Goal: Task Accomplishment & Management: Manage account settings

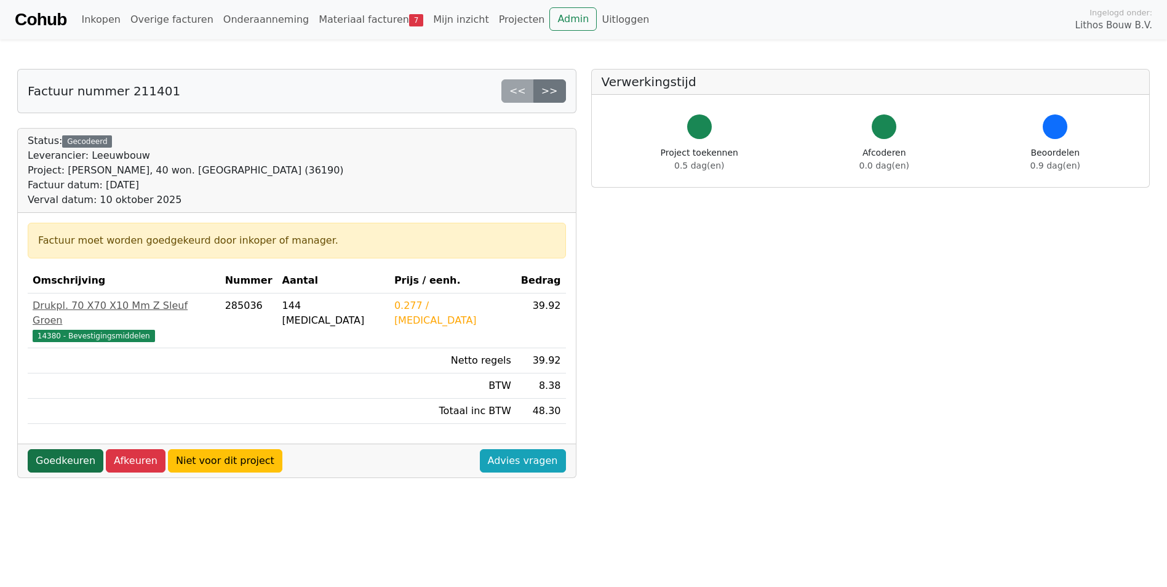
click at [78, 449] on link "Goedkeuren" at bounding box center [66, 460] width 76 height 23
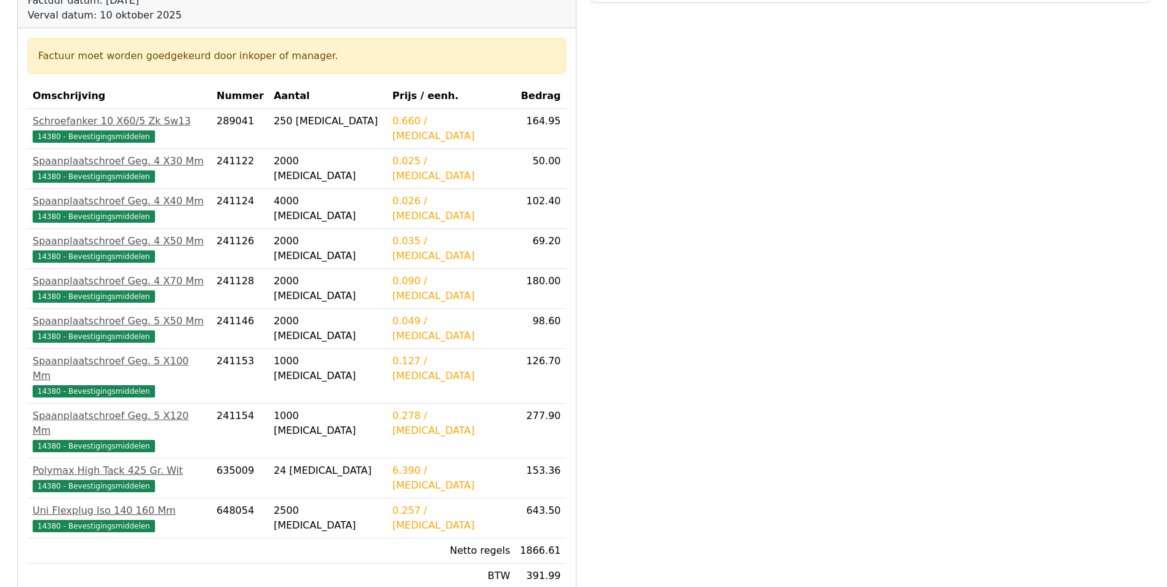
scroll to position [325, 0]
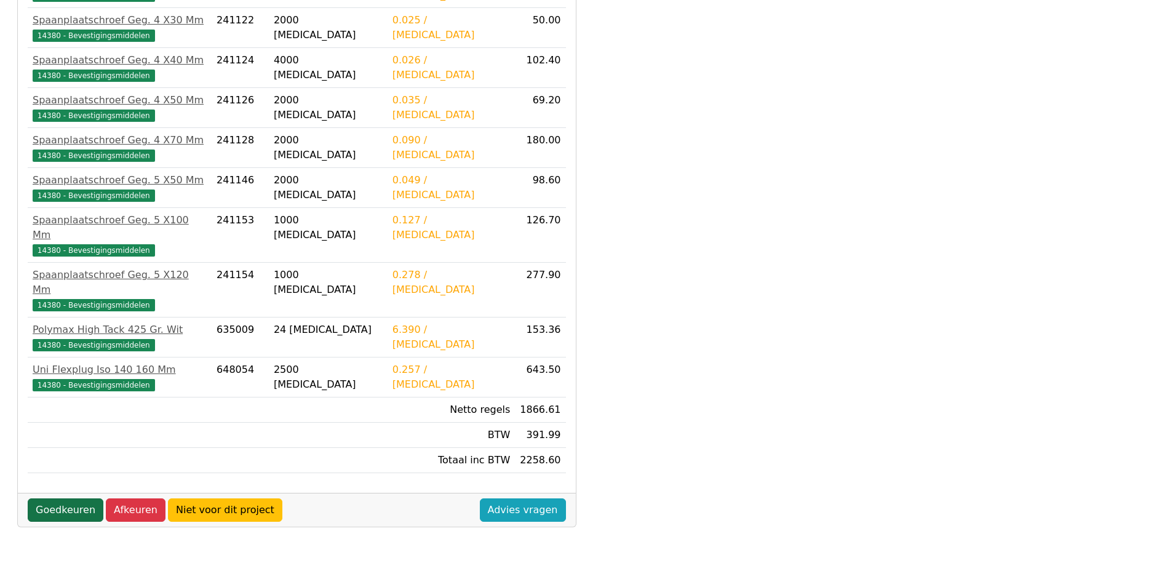
click at [78, 498] on link "Goedkeuren" at bounding box center [66, 509] width 76 height 23
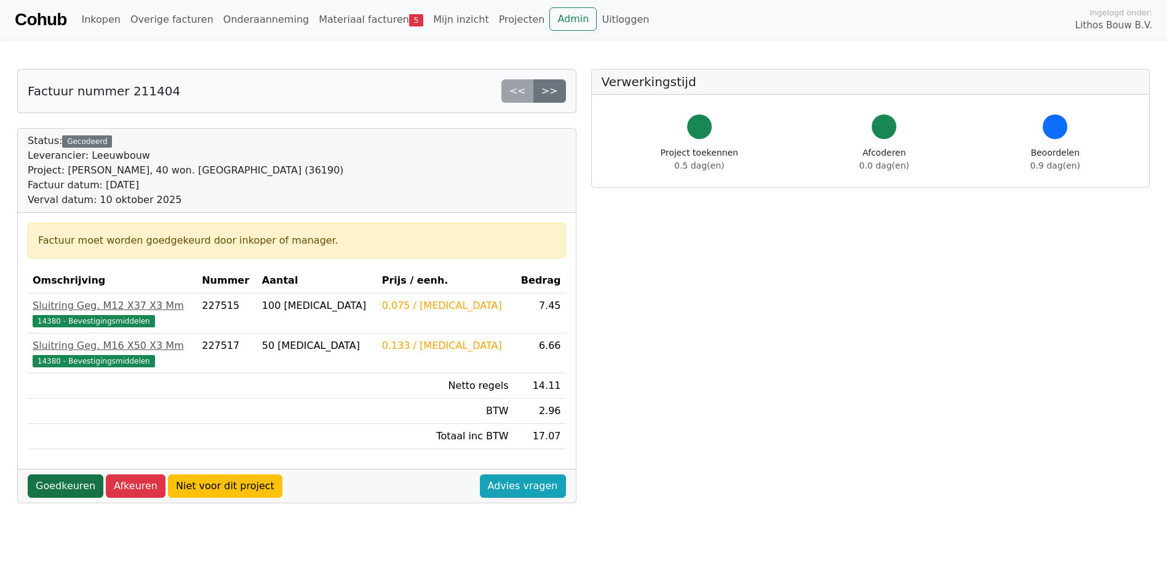
click at [76, 485] on link "Goedkeuren" at bounding box center [66, 485] width 76 height 23
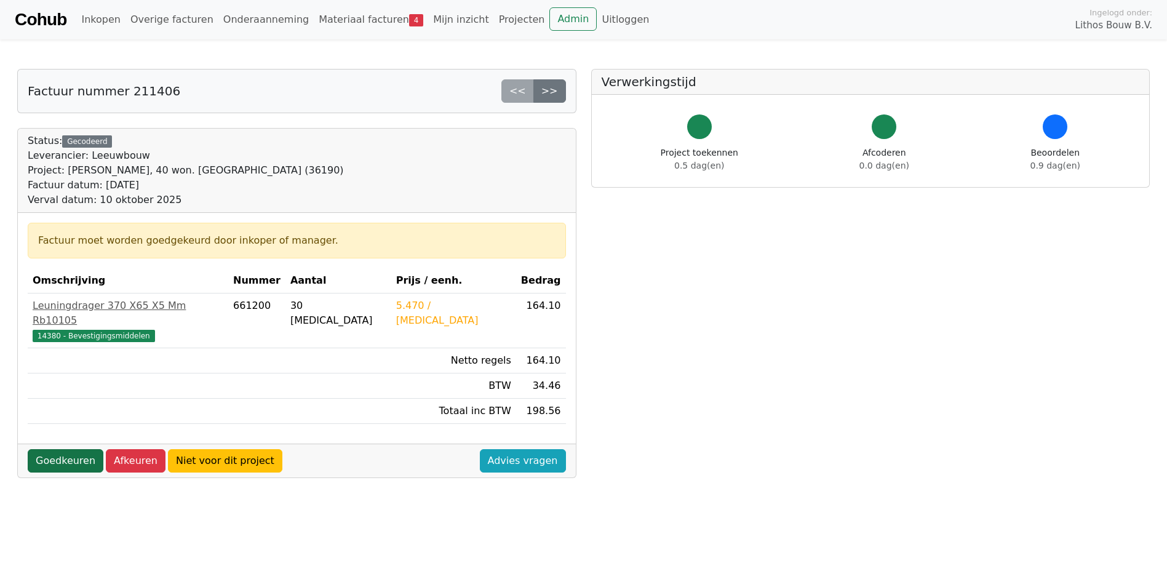
click at [71, 451] on link "Goedkeuren" at bounding box center [66, 460] width 76 height 23
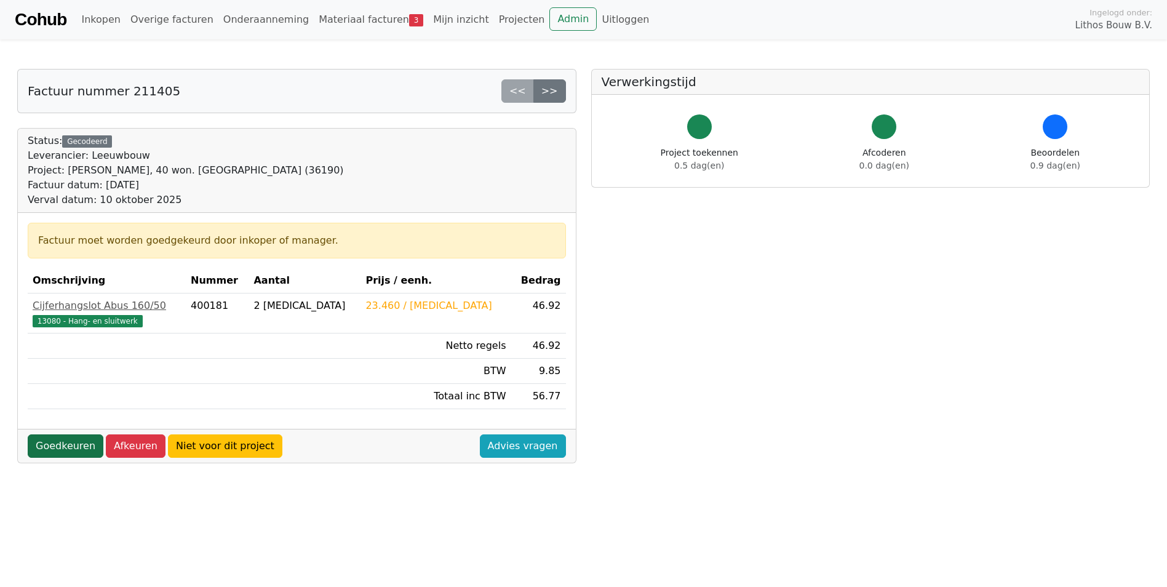
click at [71, 446] on link "Goedkeuren" at bounding box center [66, 445] width 76 height 23
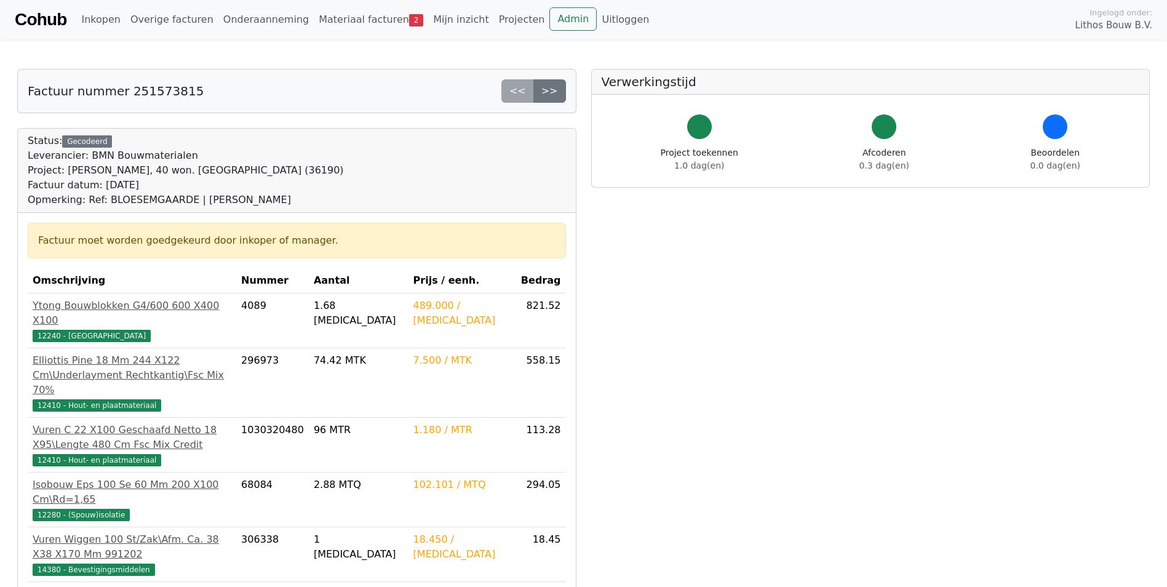
scroll to position [185, 0]
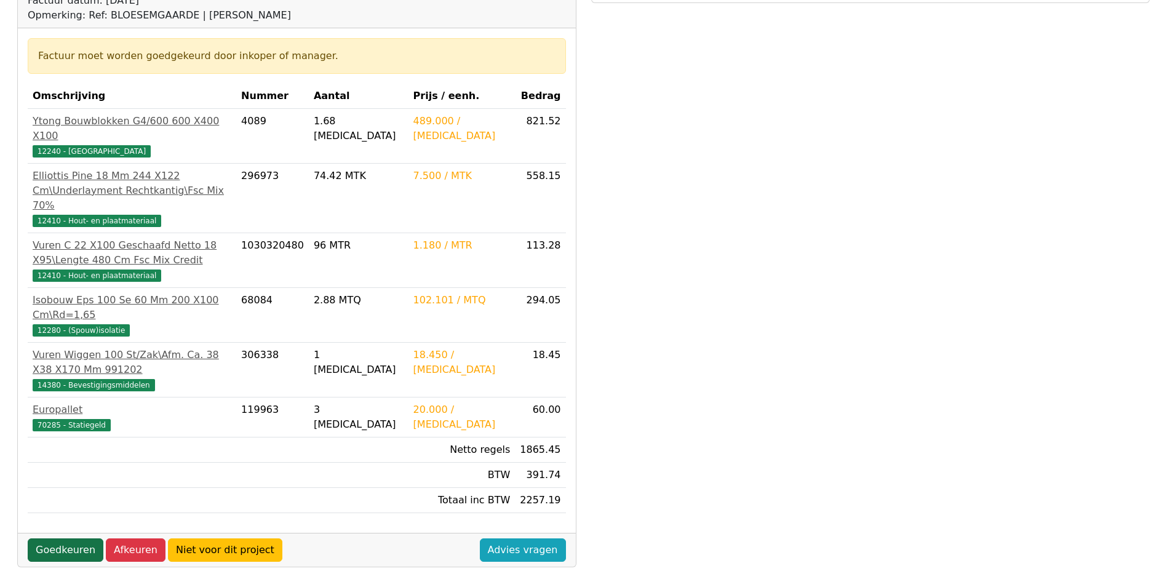
click at [73, 538] on link "Goedkeuren" at bounding box center [66, 549] width 76 height 23
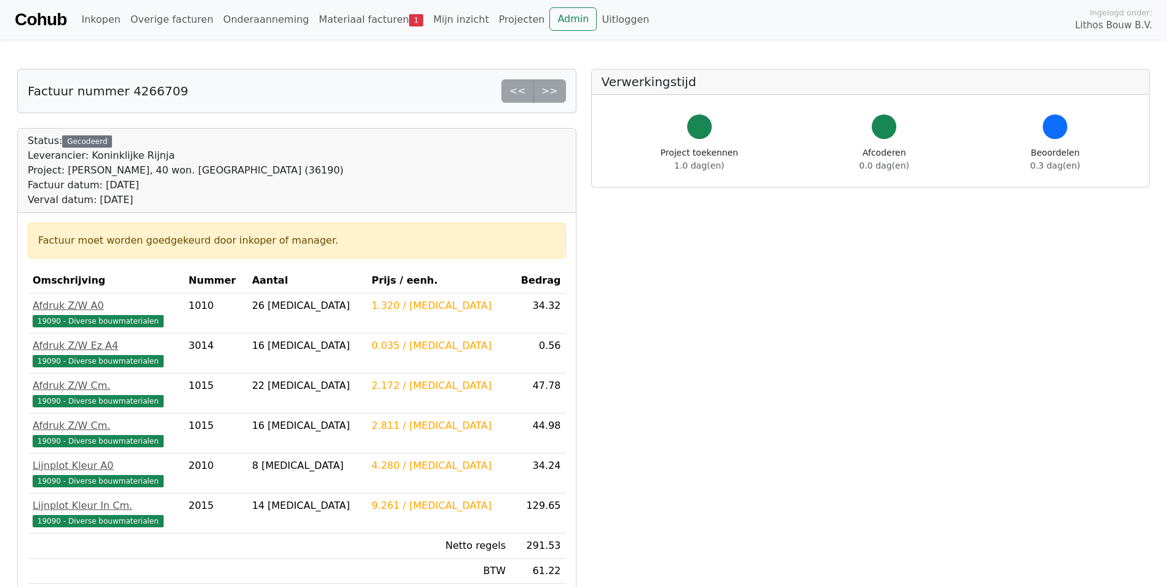
scroll to position [246, 0]
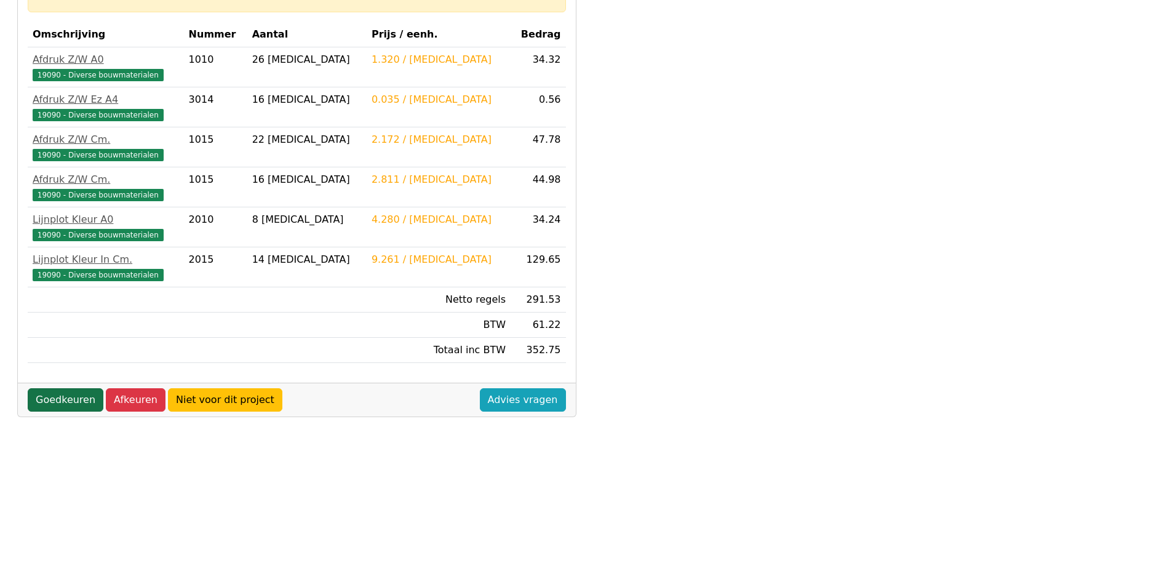
click at [64, 402] on link "Goedkeuren" at bounding box center [66, 399] width 76 height 23
